Goal: Transaction & Acquisition: Purchase product/service

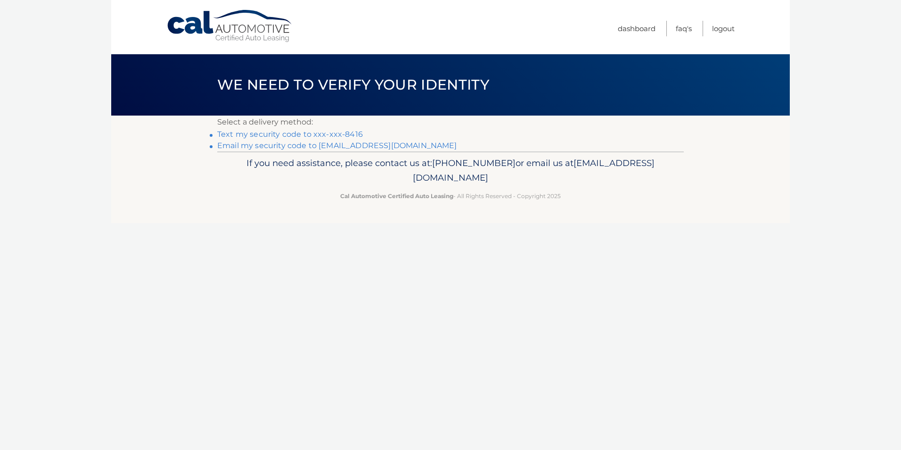
click at [336, 131] on link "Text my security code to xxx-xxx-8416" at bounding box center [290, 134] width 146 height 9
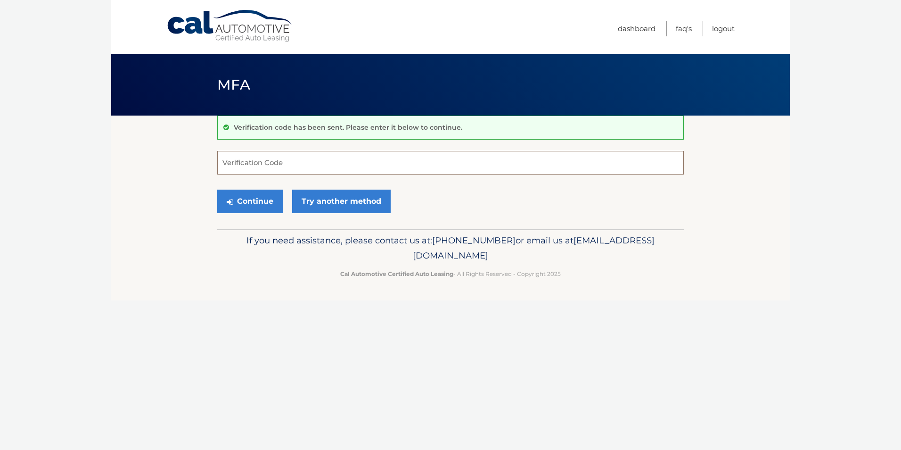
click at [322, 167] on input "Verification Code" at bounding box center [450, 163] width 467 height 24
type input "705490"
click at [250, 199] on button "Continue" at bounding box center [250, 202] width 66 height 24
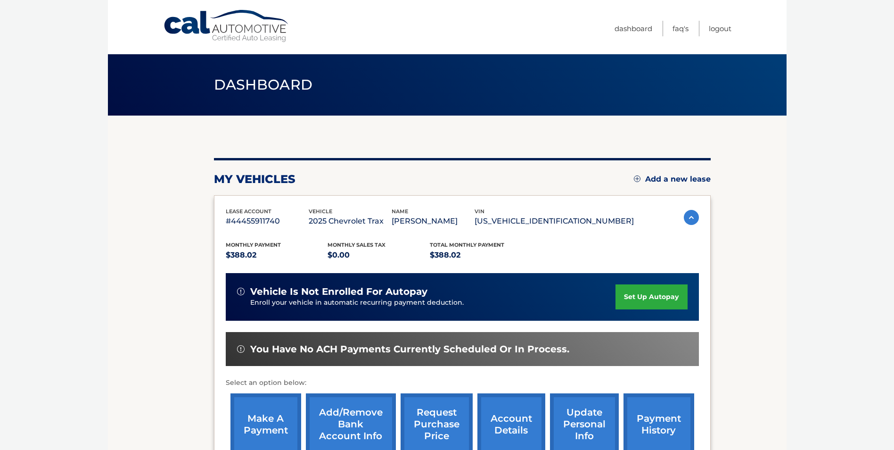
click at [273, 421] on link "make a payment" at bounding box center [266, 424] width 71 height 62
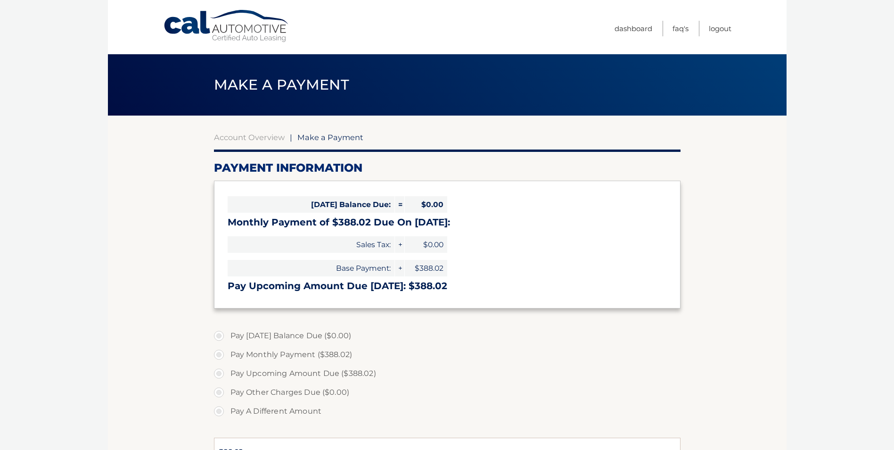
select select "N2FhNGQ1NjEtODI0Mi00ODM0LTg2OGYtODhhZmU5YWQ5NjUz"
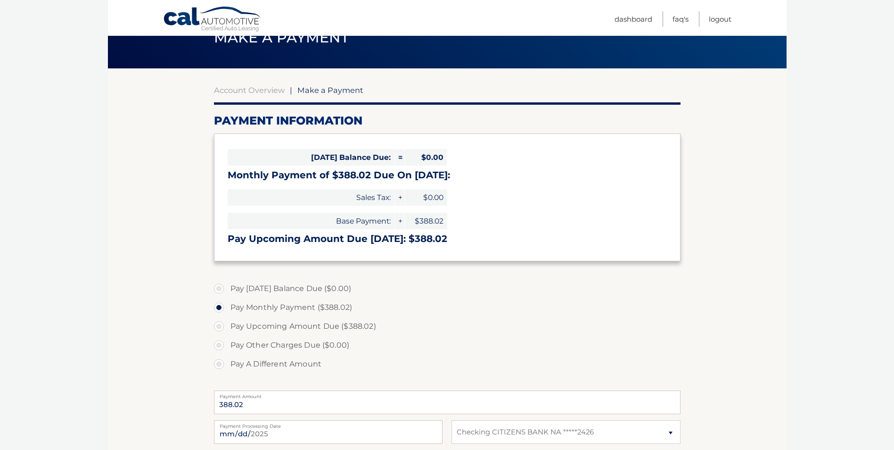
scroll to position [94, 0]
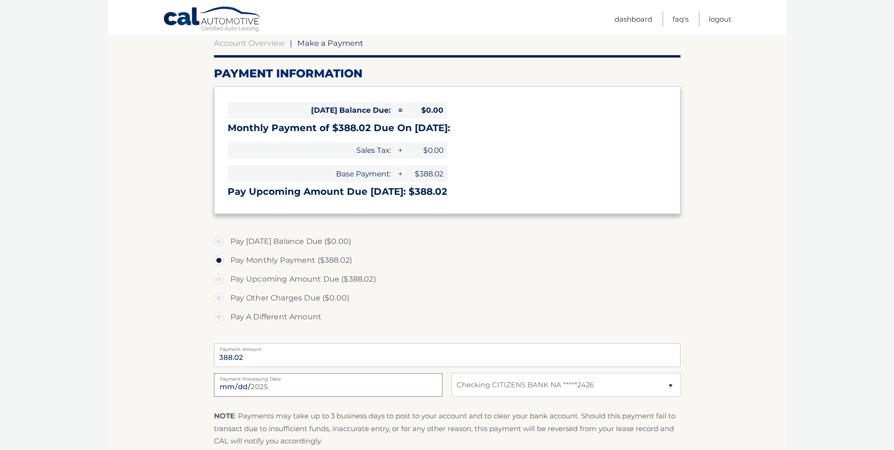
click at [398, 383] on input "2025-10-02" at bounding box center [328, 385] width 229 height 24
type input "2025-10-11"
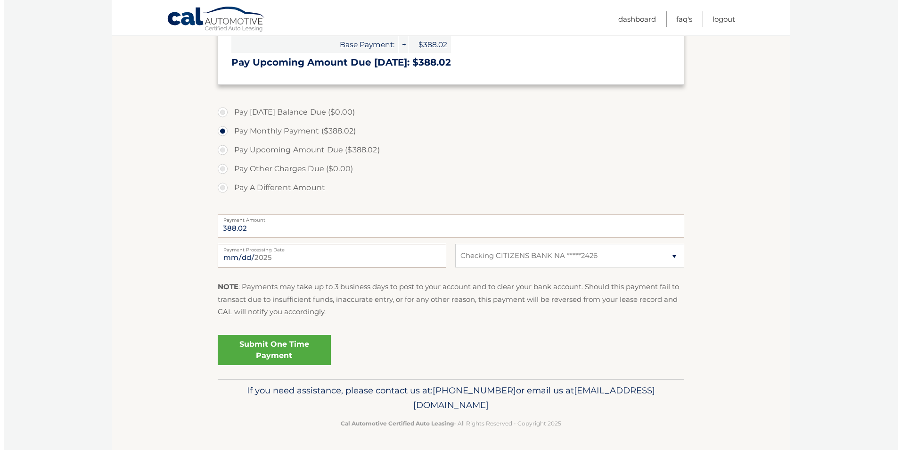
scroll to position [224, 0]
click at [292, 349] on link "Submit One Time Payment" at bounding box center [270, 349] width 113 height 30
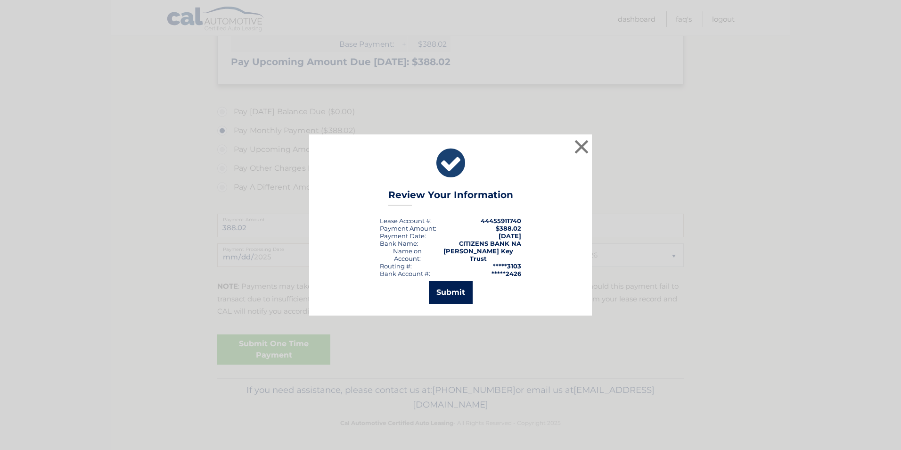
click at [461, 295] on button "Submit" at bounding box center [451, 292] width 44 height 23
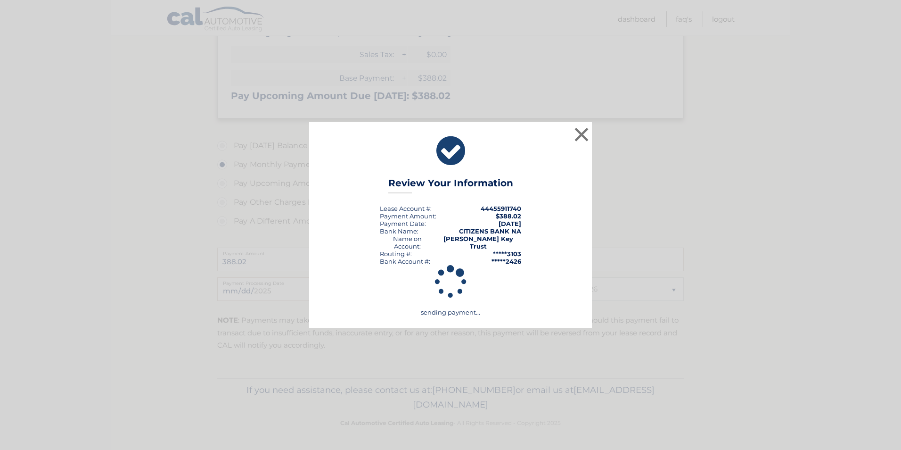
scroll to position [190, 0]
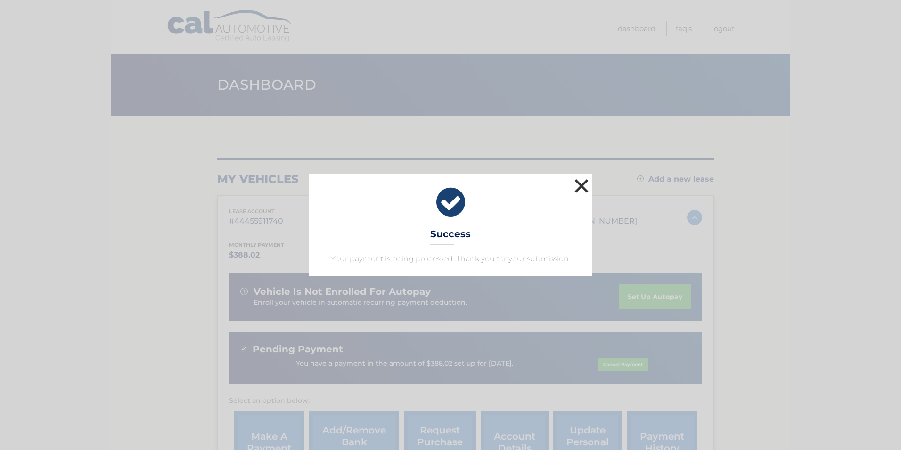
click at [577, 188] on button "×" at bounding box center [581, 185] width 19 height 19
